Goal: Browse casually: Explore the website without a specific task or goal

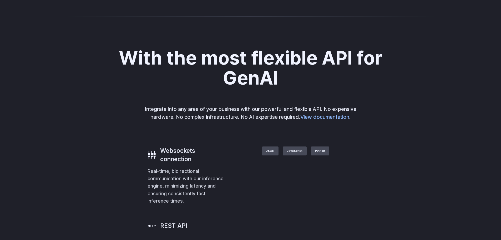
scroll to position [984, 0]
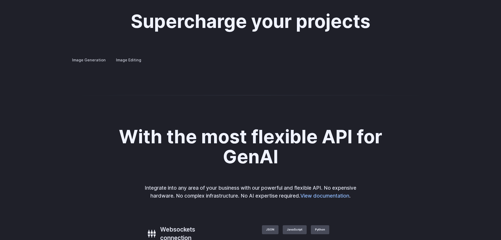
click at [0, 0] on summary "Concept design" at bounding box center [0, 0] width 0 height 0
click at [0, 0] on summary "Custom avatars" at bounding box center [0, 0] width 0 height 0
click at [0, 0] on summary "Concept design" at bounding box center [0, 0] width 0 height 0
click at [0, 0] on summary "Creative styling" at bounding box center [0, 0] width 0 height 0
click at [0, 0] on summary "Architecture" at bounding box center [0, 0] width 0 height 0
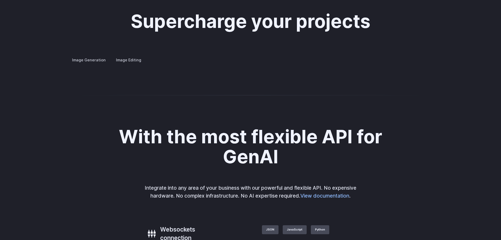
click at [0, 0] on summary "Product design" at bounding box center [0, 0] width 0 height 0
click at [0, 0] on h3 "Personalized assets" at bounding box center [0, 0] width 0 height 0
